Goal: Use online tool/utility: Utilize a website feature to perform a specific function

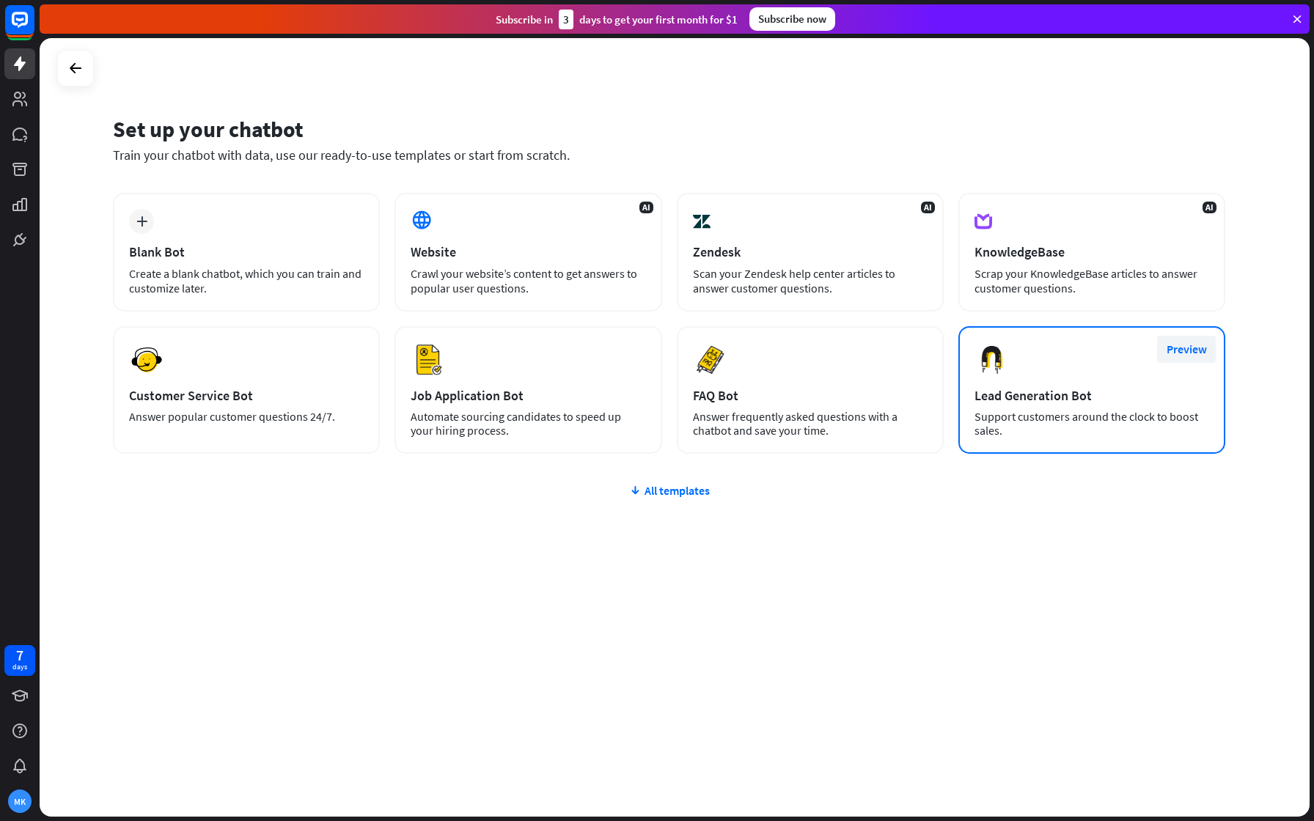
click at [1188, 345] on button "Preview" at bounding box center [1186, 349] width 59 height 27
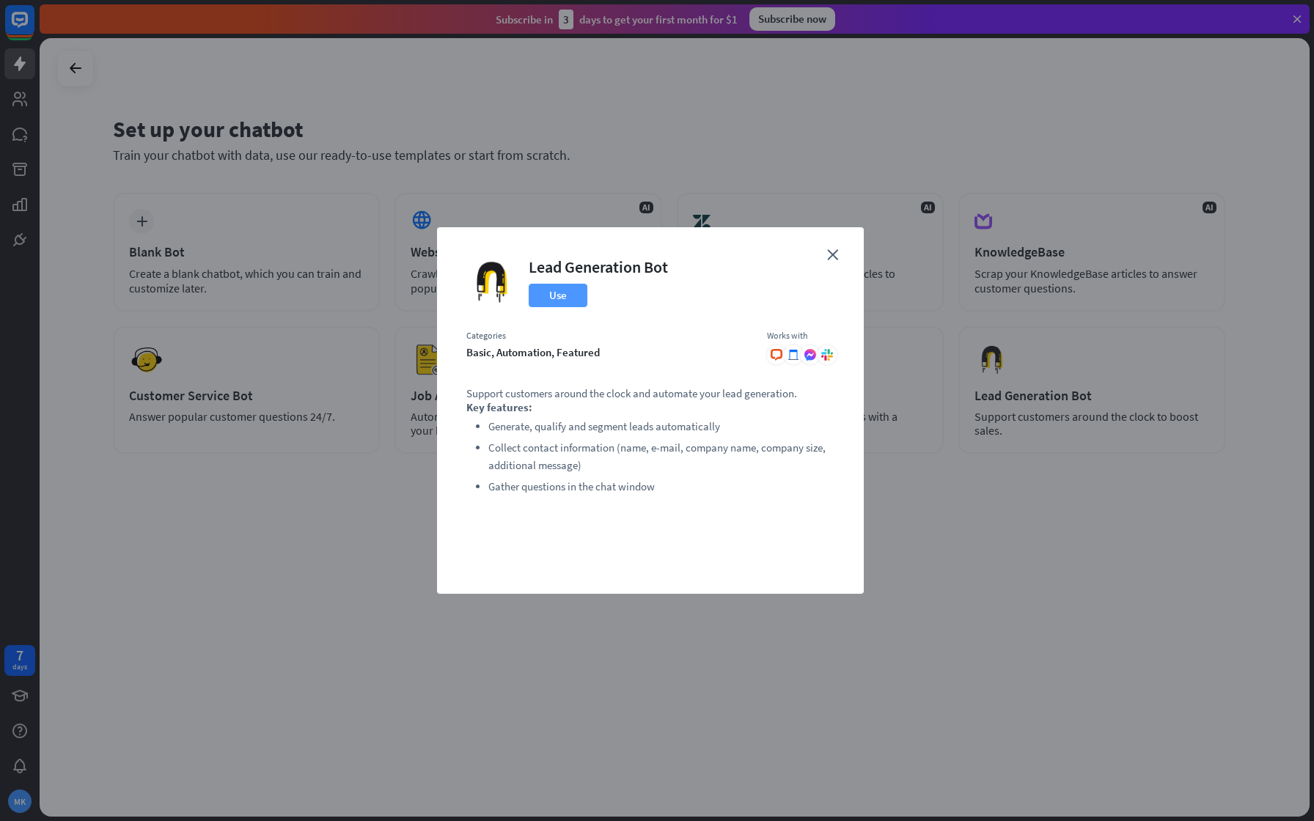
click at [559, 298] on button "Use" at bounding box center [558, 295] width 59 height 23
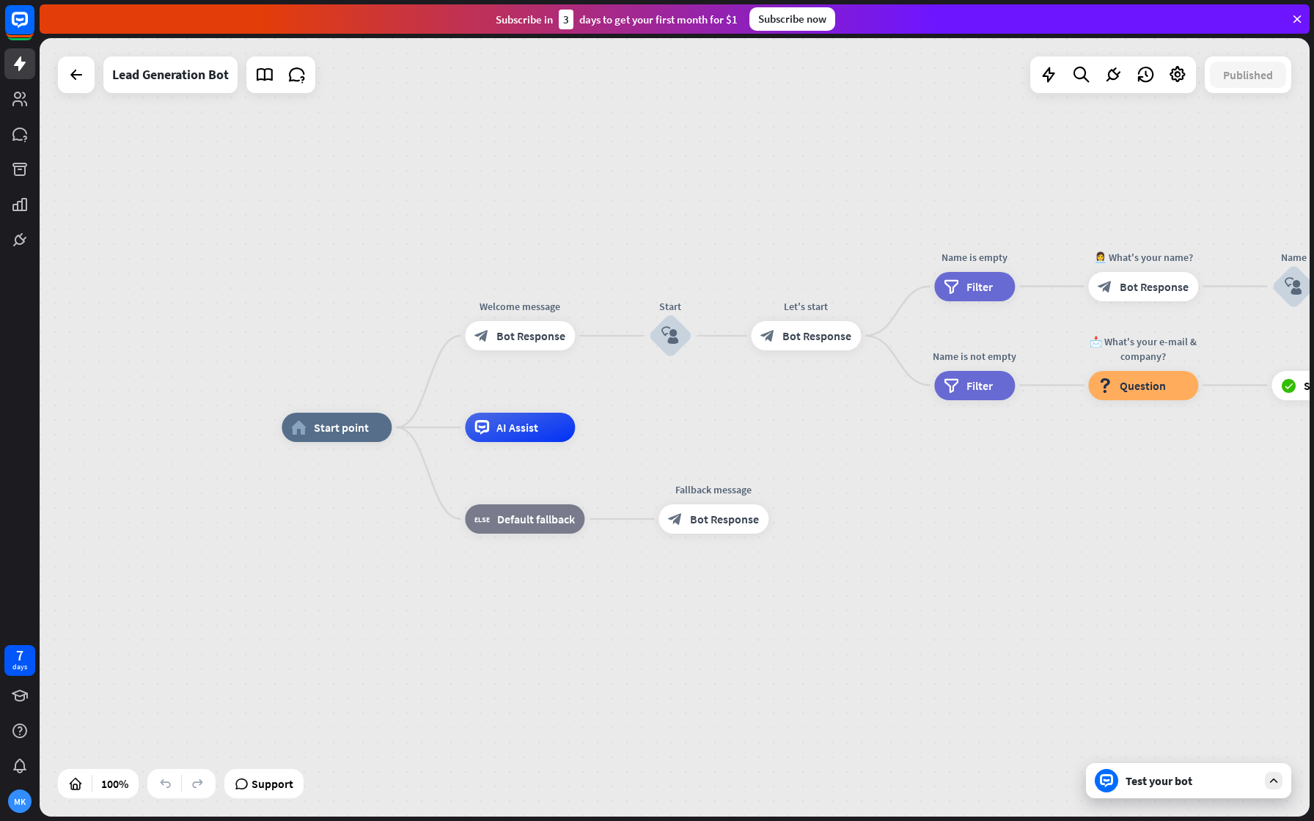
click at [1195, 771] on div "Test your bot" at bounding box center [1188, 780] width 205 height 35
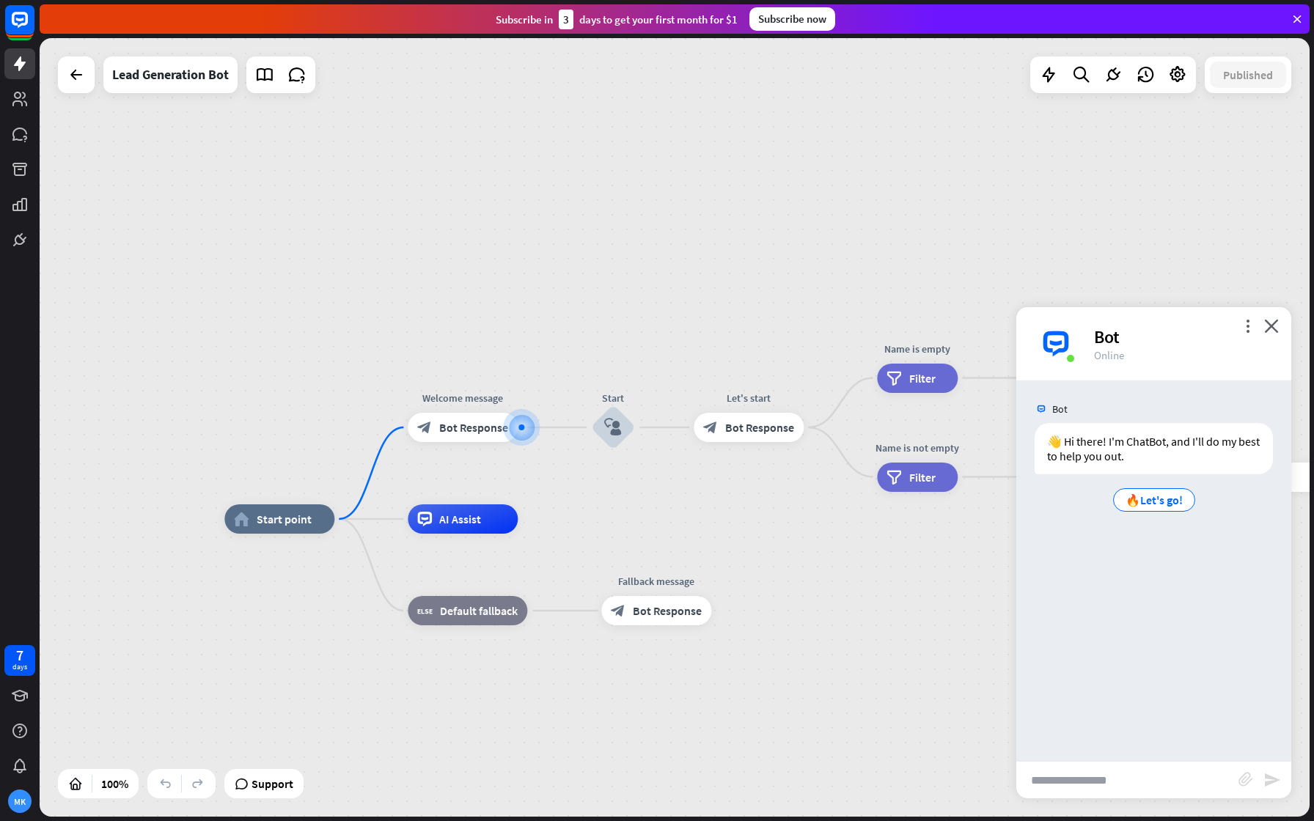
click at [1064, 771] on input "text" at bounding box center [1127, 780] width 222 height 37
type input "*******"
click at [1275, 777] on icon "send" at bounding box center [1272, 780] width 18 height 18
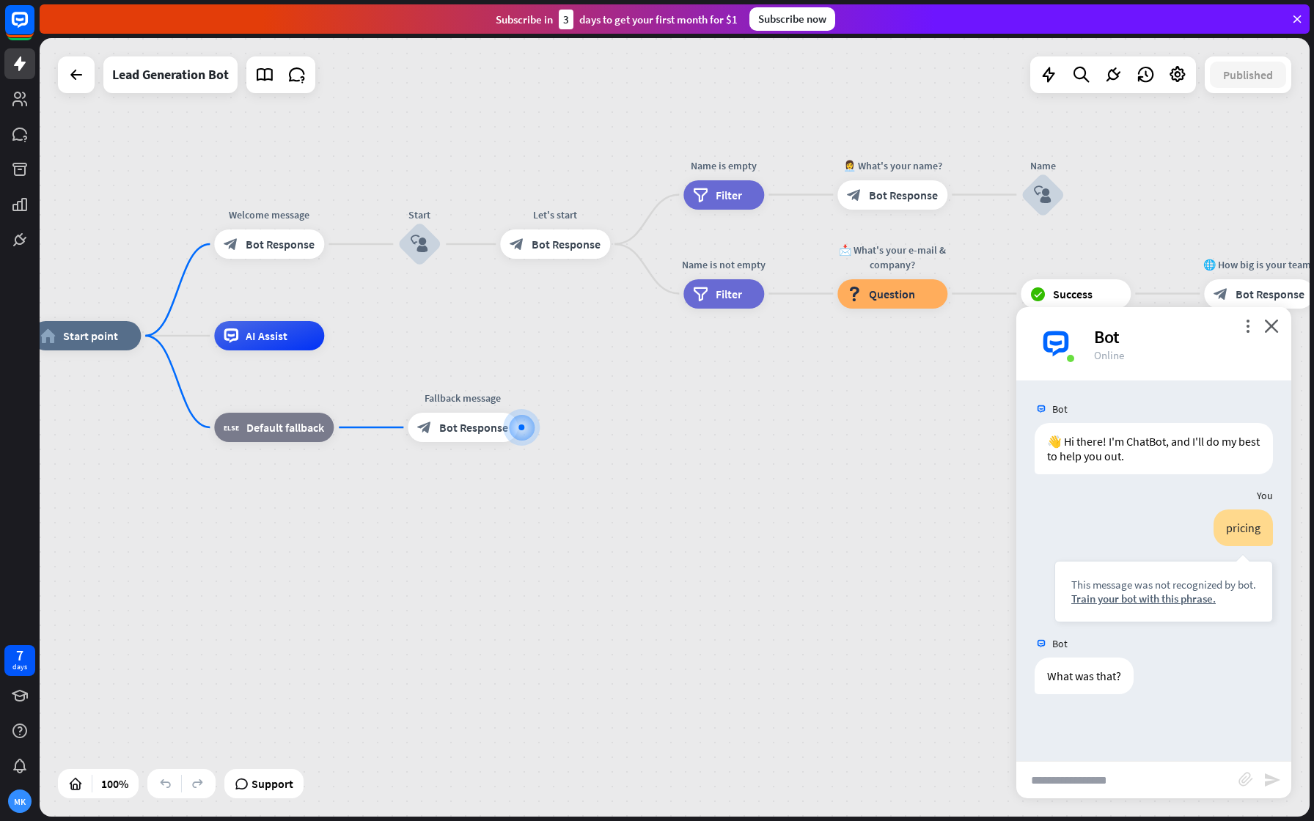
click at [1133, 763] on input "text" at bounding box center [1127, 780] width 222 height 37
type input "**"
click at [1265, 785] on icon "send" at bounding box center [1272, 780] width 18 height 18
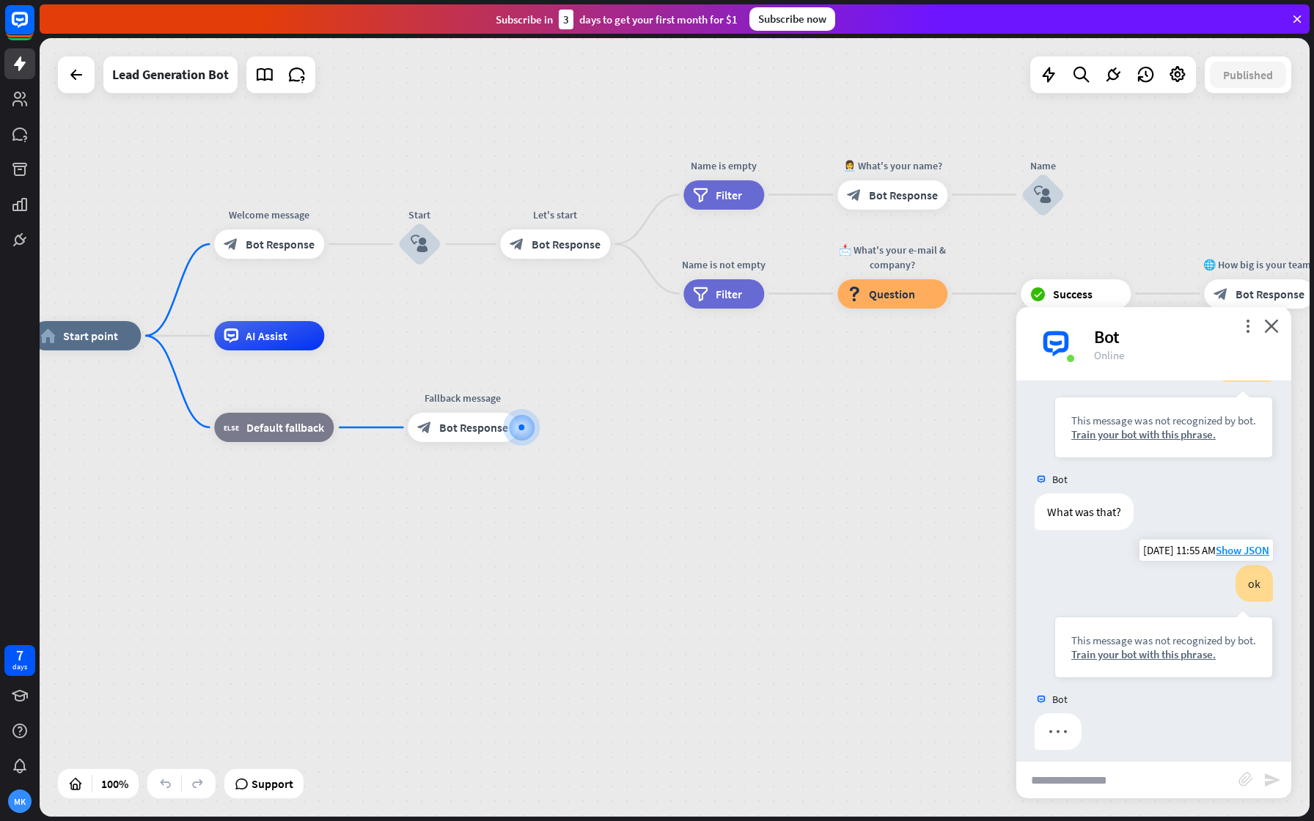
scroll to position [175, 0]
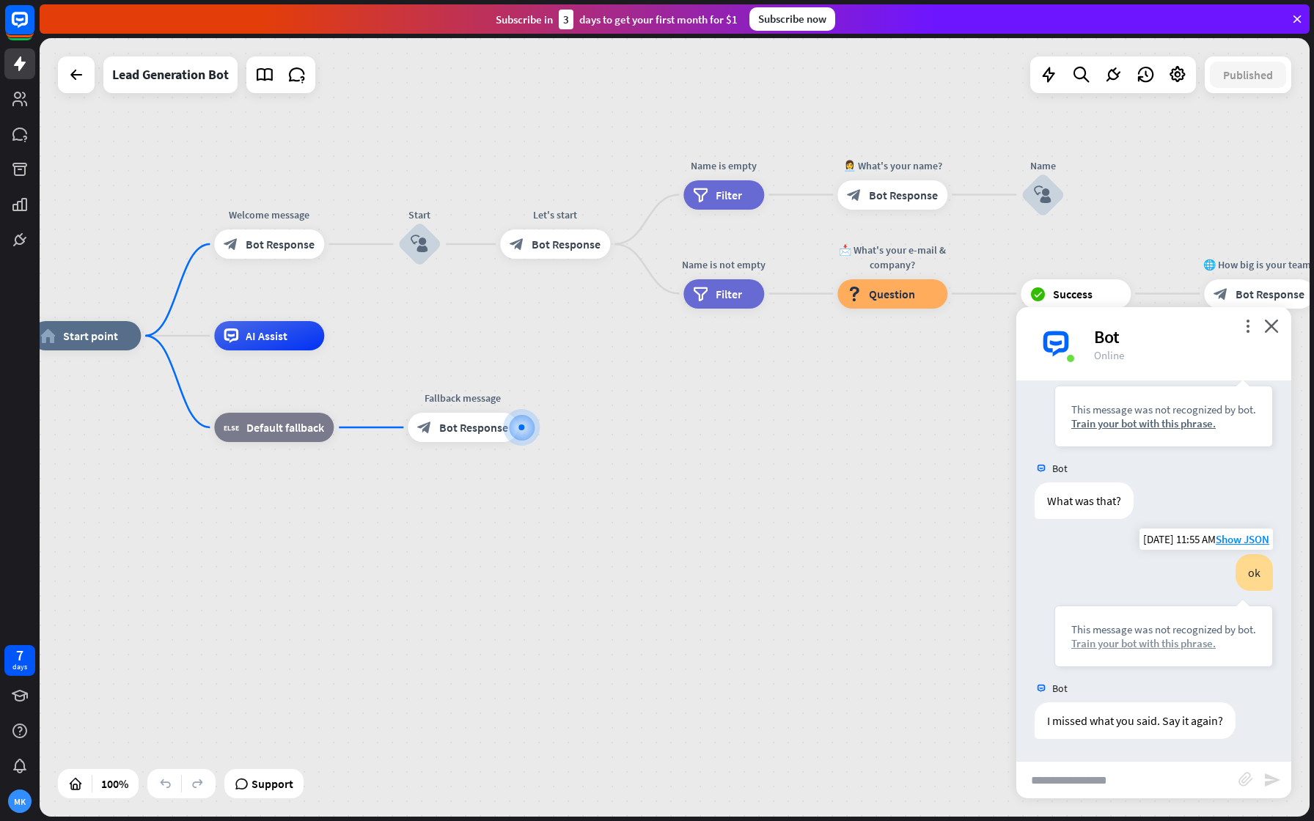
click at [1121, 639] on div "Train your bot with this phrase." at bounding box center [1163, 643] width 185 height 14
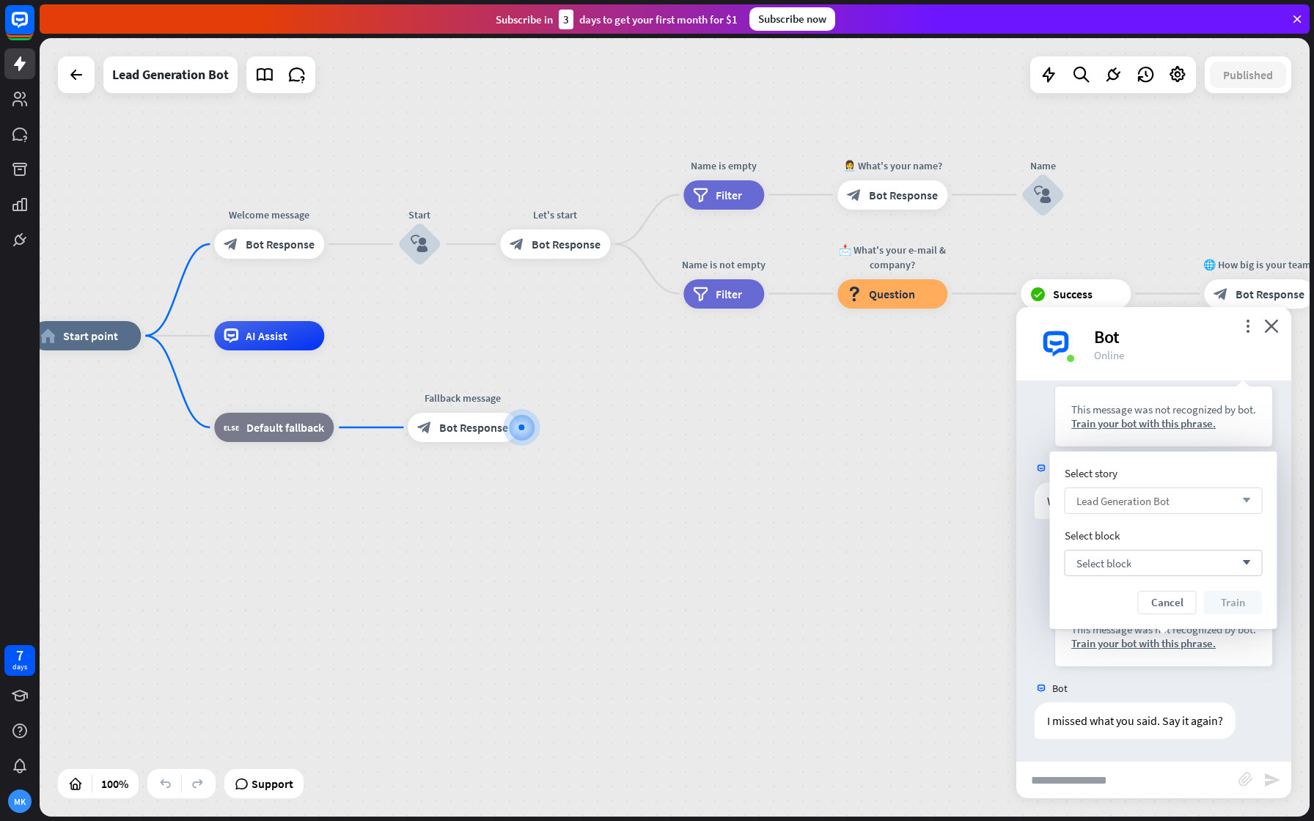
click at [1129, 499] on span "Lead Generation Bot" at bounding box center [1122, 501] width 93 height 14
click at [1116, 567] on span "Select block" at bounding box center [1103, 563] width 55 height 14
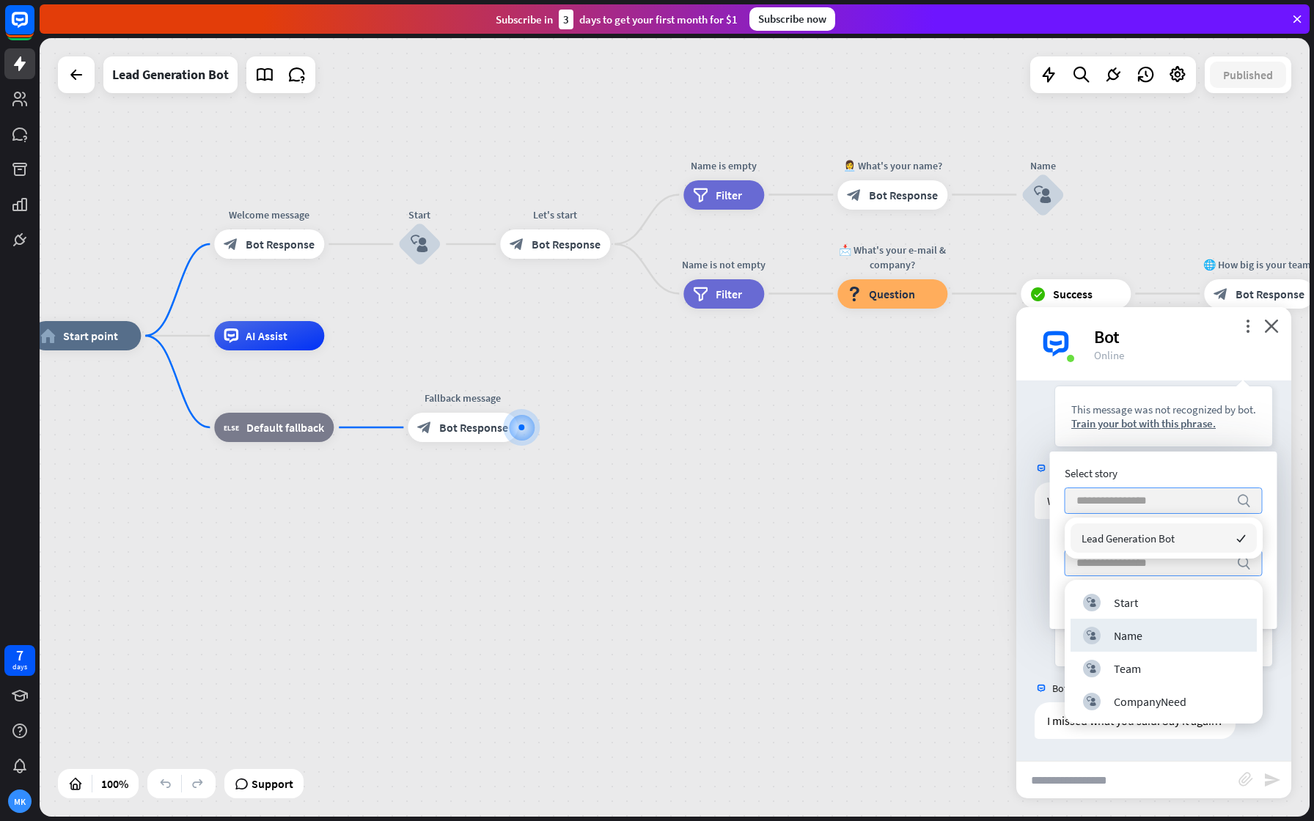
click at [1007, 573] on div "home_2 Start point Welcome message block_bot_response Bot Response Start block_…" at bounding box center [666, 725] width 1270 height 779
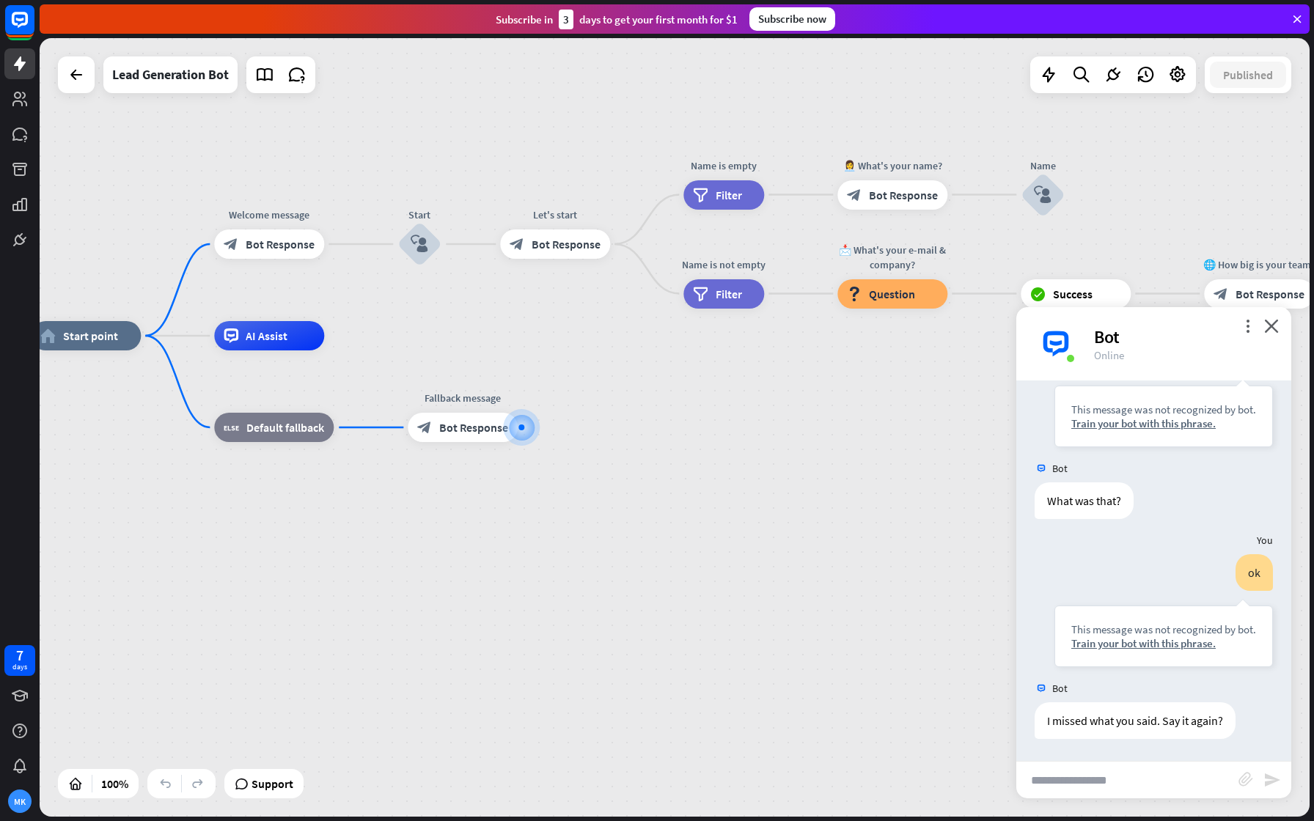
click at [1205, 193] on div "home_2 Start point Welcome message block_bot_response Bot Response Start block_…" at bounding box center [675, 427] width 1270 height 779
